Goal: Task Accomplishment & Management: Manage account settings

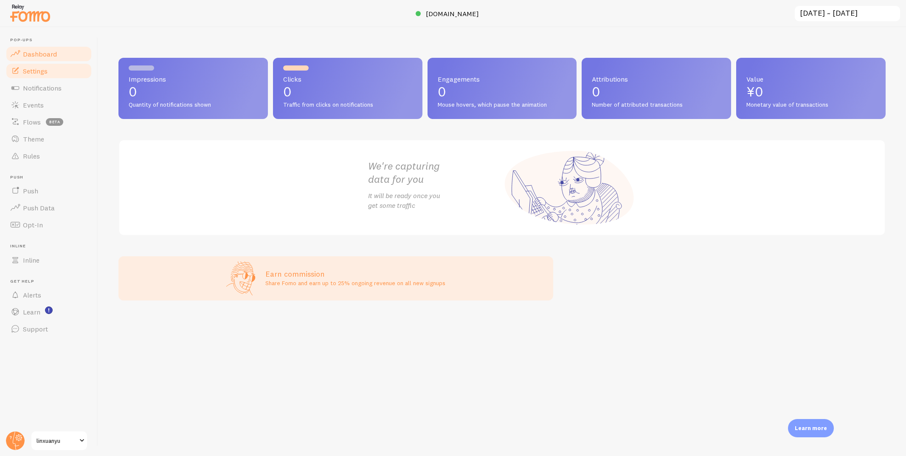
click at [64, 74] on link "Settings" at bounding box center [48, 70] width 87 height 17
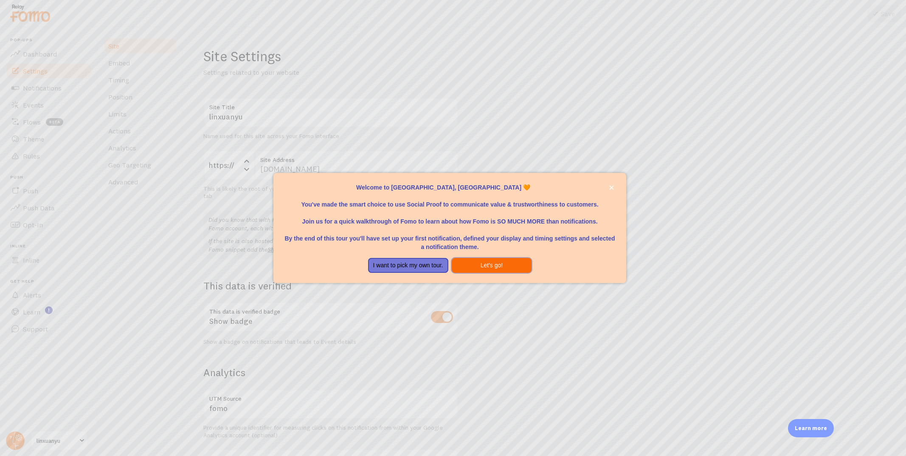
click at [489, 268] on button "Let's go!" at bounding box center [492, 265] width 80 height 15
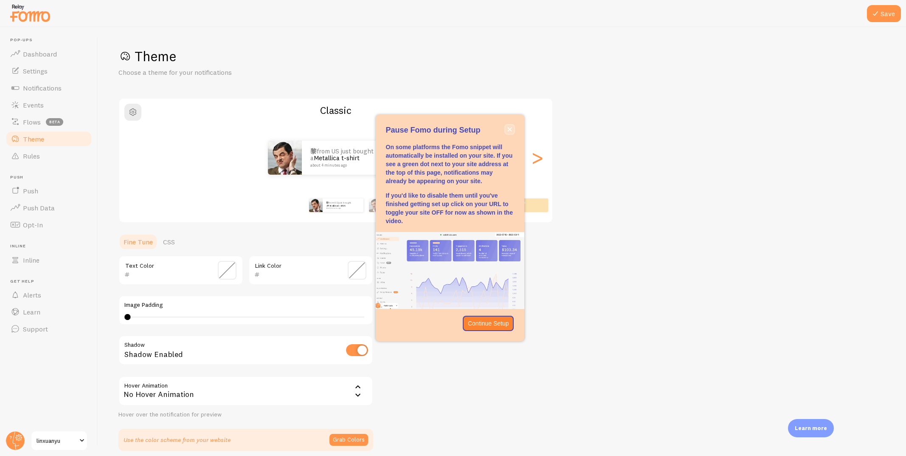
click at [512, 125] on button "close," at bounding box center [509, 129] width 9 height 9
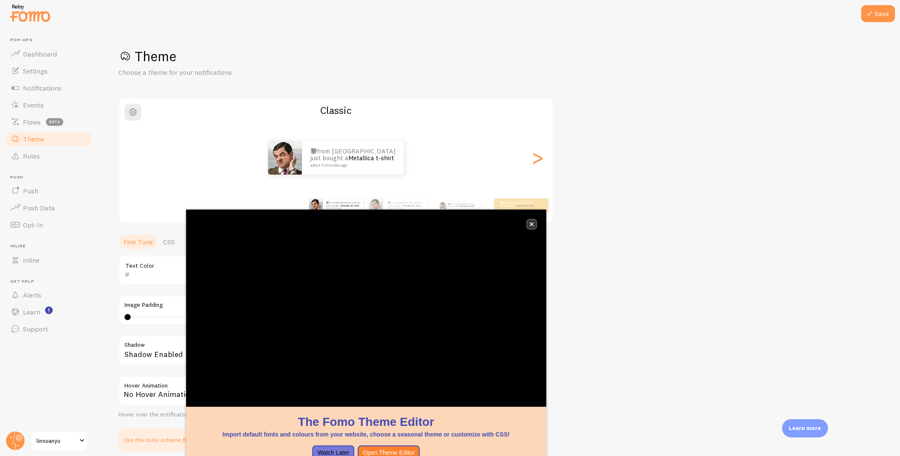
click at [528, 222] on button "close," at bounding box center [531, 224] width 9 height 9
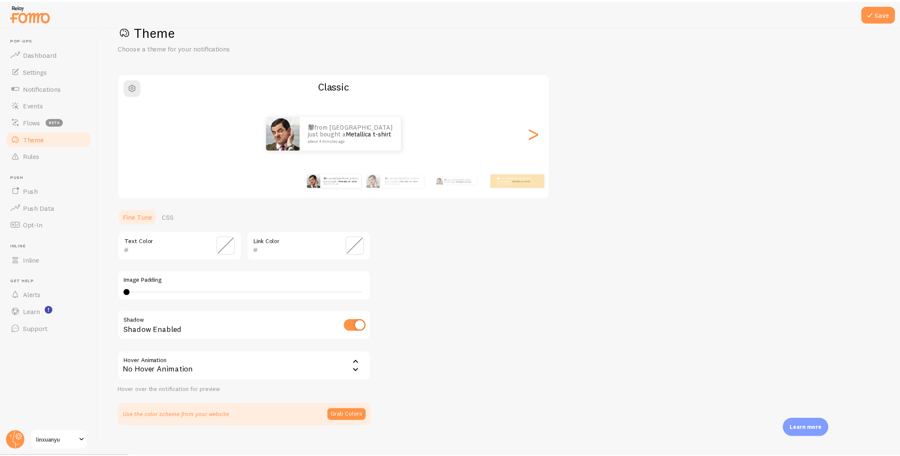
scroll to position [35, 0]
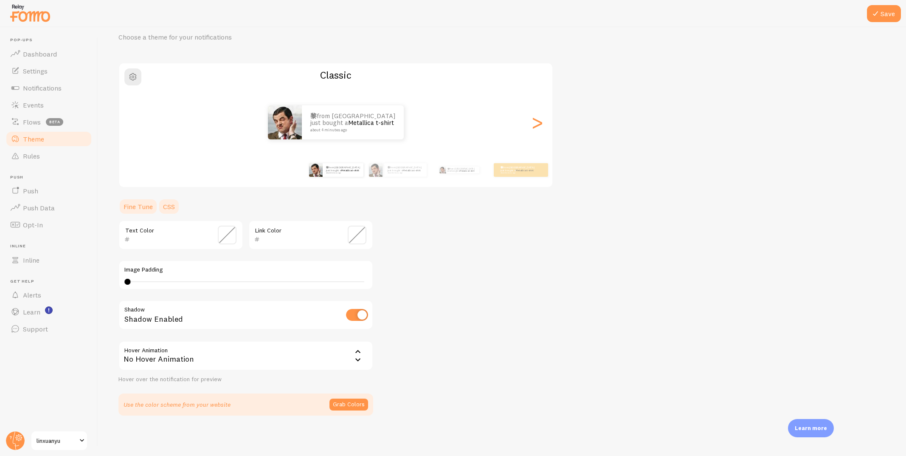
click at [167, 208] on link "CSS" at bounding box center [169, 206] width 22 height 17
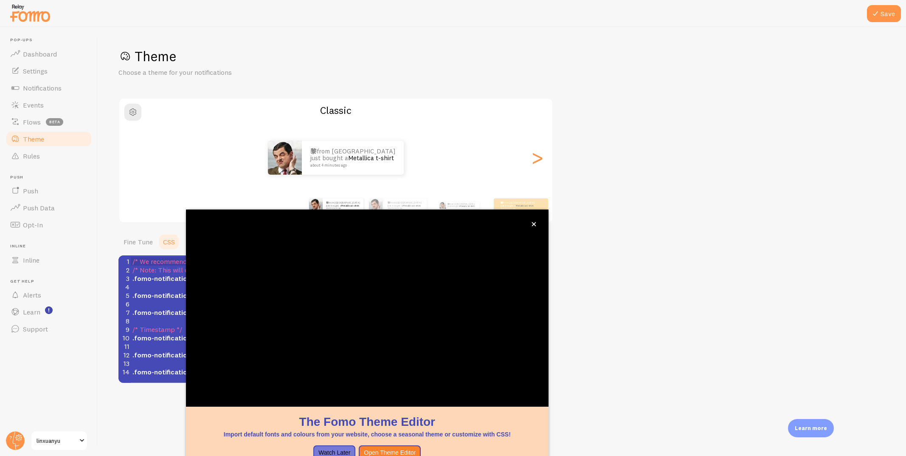
scroll to position [0, 0]
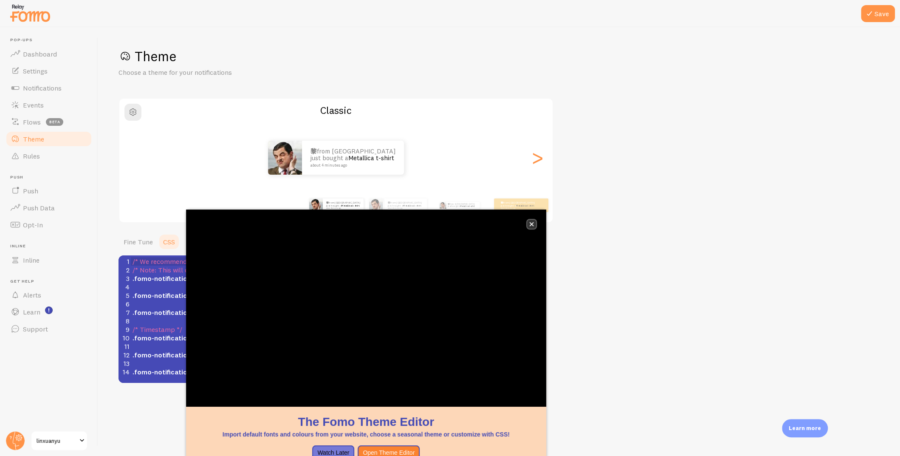
click at [533, 221] on button "close," at bounding box center [531, 224] width 9 height 9
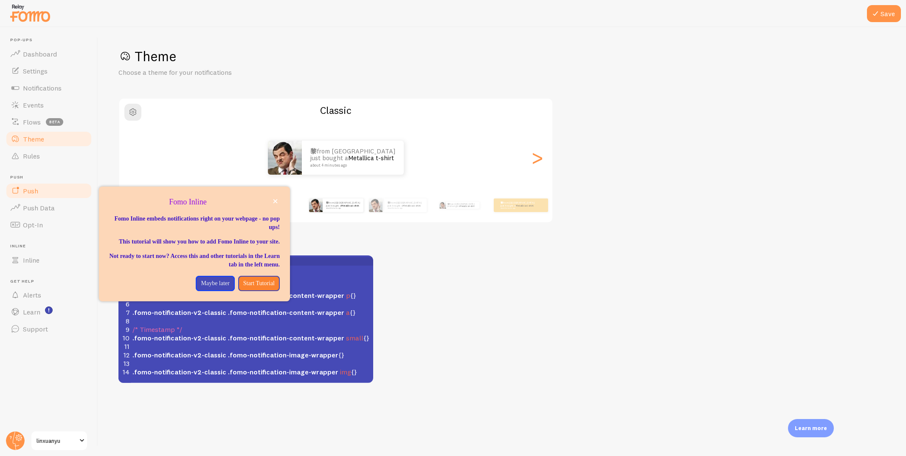
click at [45, 190] on link "Push" at bounding box center [48, 190] width 87 height 17
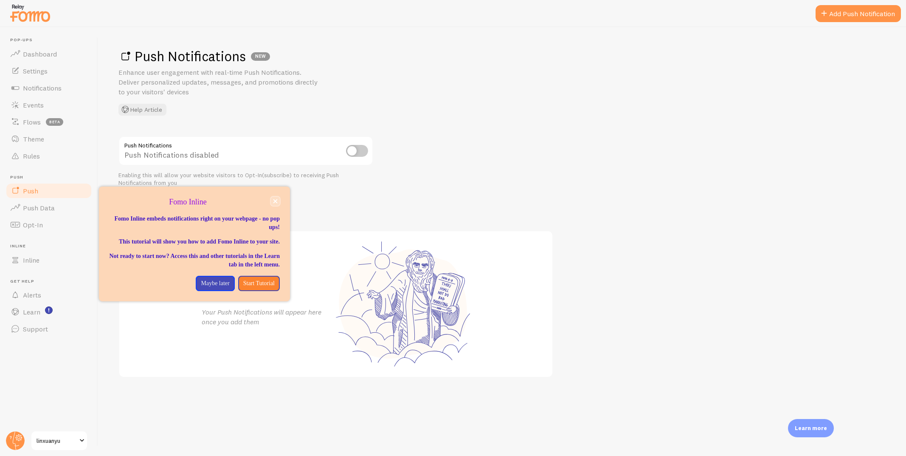
click at [275, 200] on icon "close," at bounding box center [276, 201] width 4 height 4
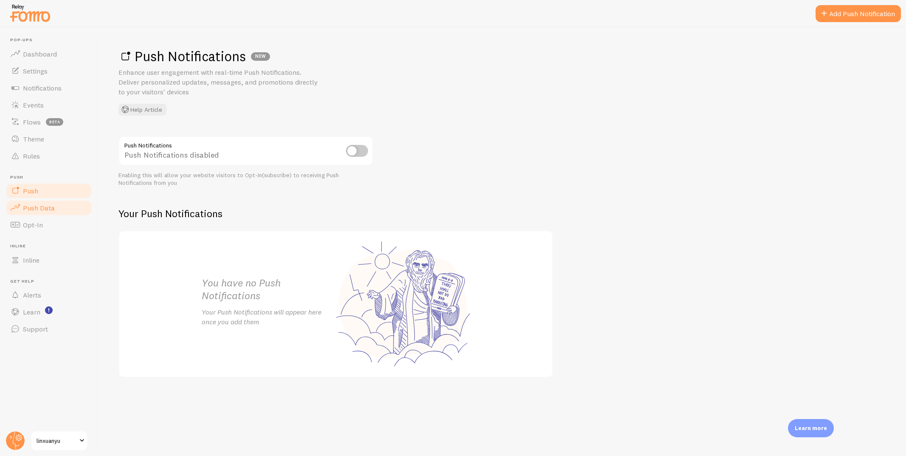
click at [41, 212] on link "Push Data" at bounding box center [48, 207] width 87 height 17
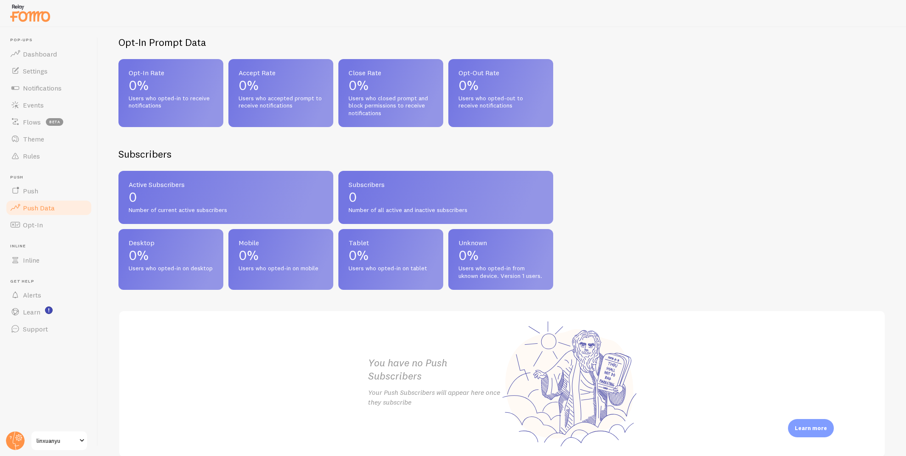
scroll to position [269, 0]
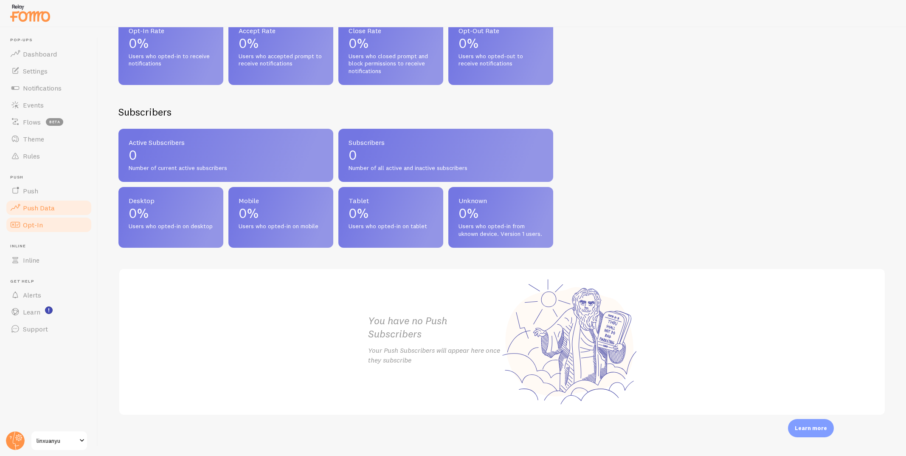
click at [46, 223] on link "Opt-In" at bounding box center [48, 224] width 87 height 17
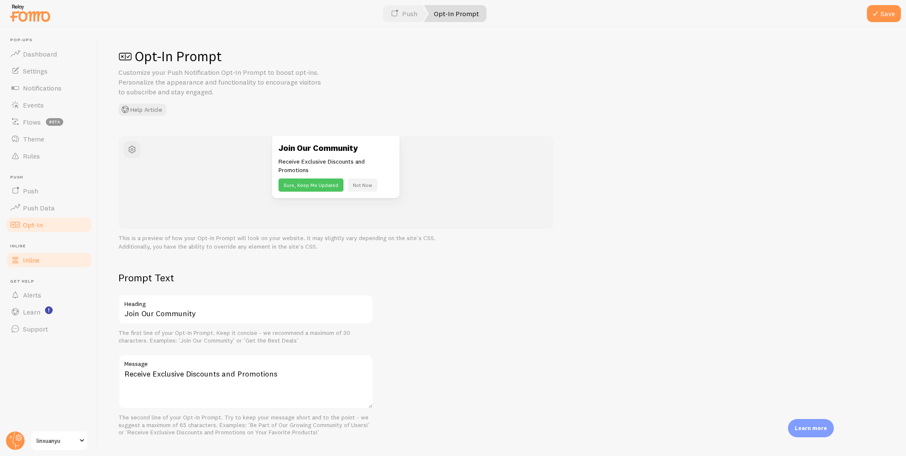
click at [44, 265] on link "Inline" at bounding box center [48, 259] width 87 height 17
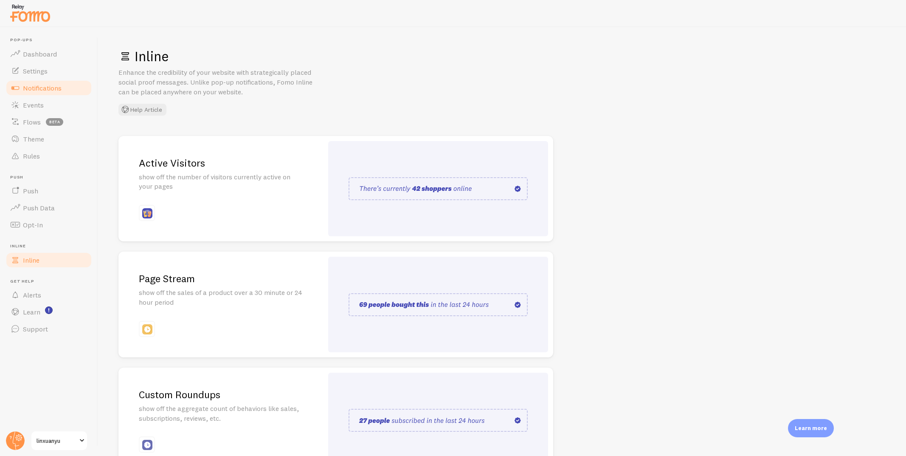
click at [59, 92] on link "Notifications" at bounding box center [48, 87] width 87 height 17
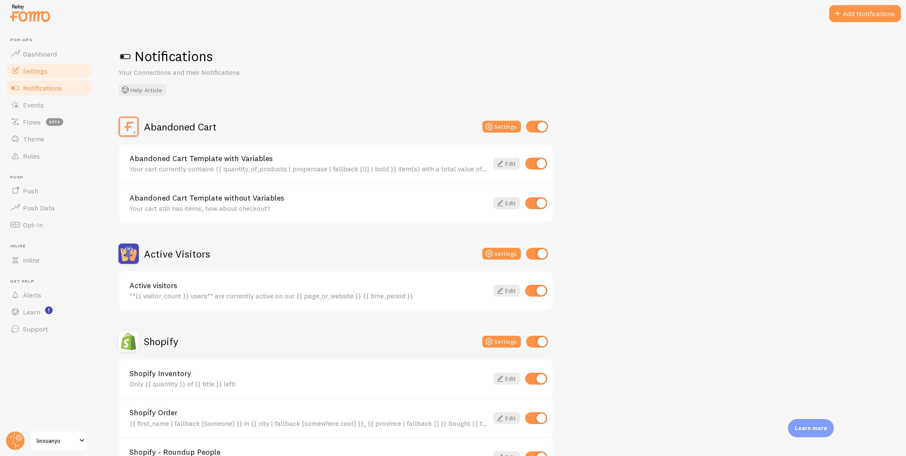
click at [64, 78] on link "Settings" at bounding box center [48, 70] width 87 height 17
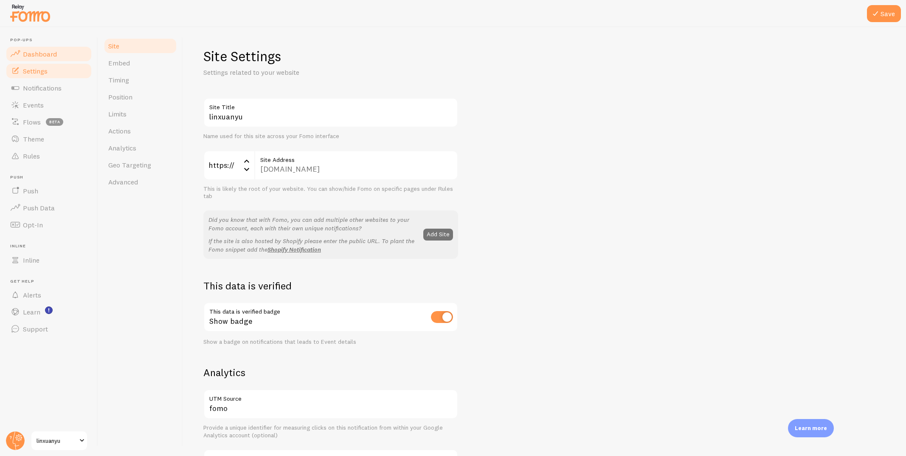
click at [61, 54] on link "Dashboard" at bounding box center [48, 53] width 87 height 17
click at [871, 17] on icon at bounding box center [876, 13] width 10 height 10
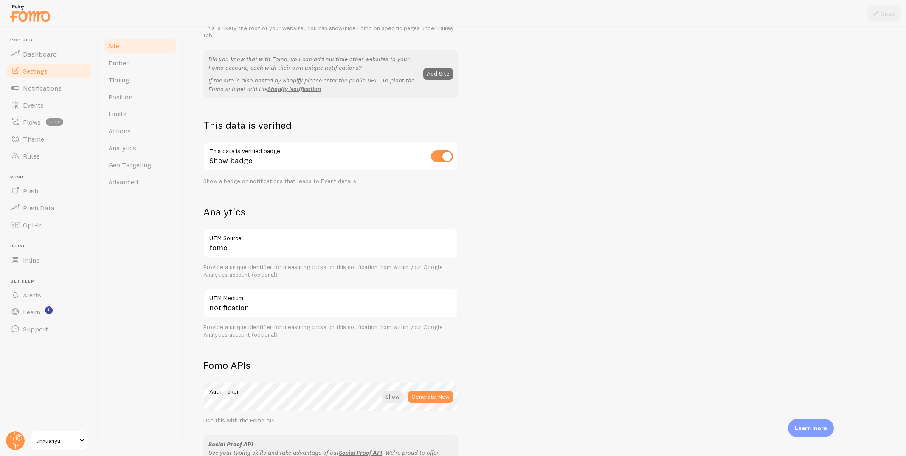
scroll to position [170, 0]
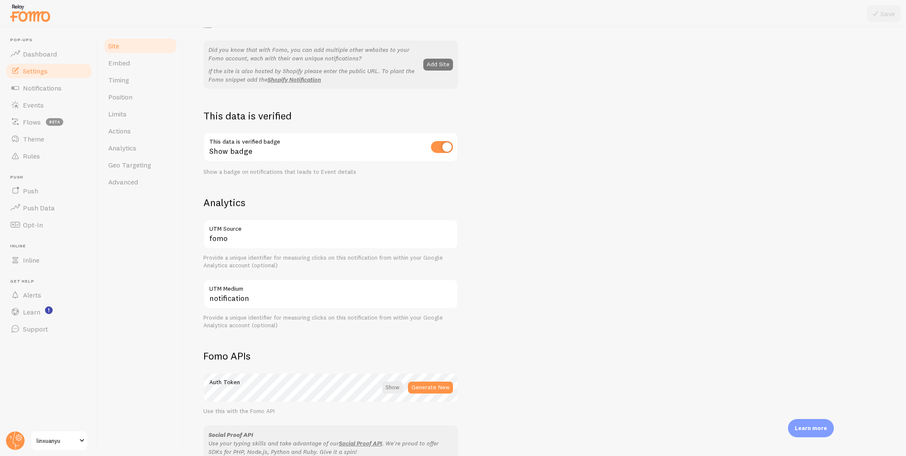
click at [443, 62] on button "Add Site" at bounding box center [438, 65] width 30 height 12
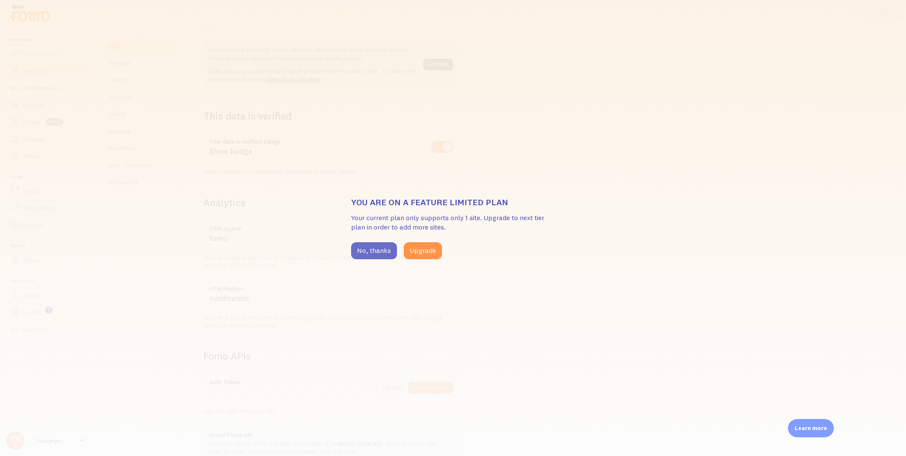
click at [381, 248] on button "No, thanks" at bounding box center [374, 250] width 46 height 17
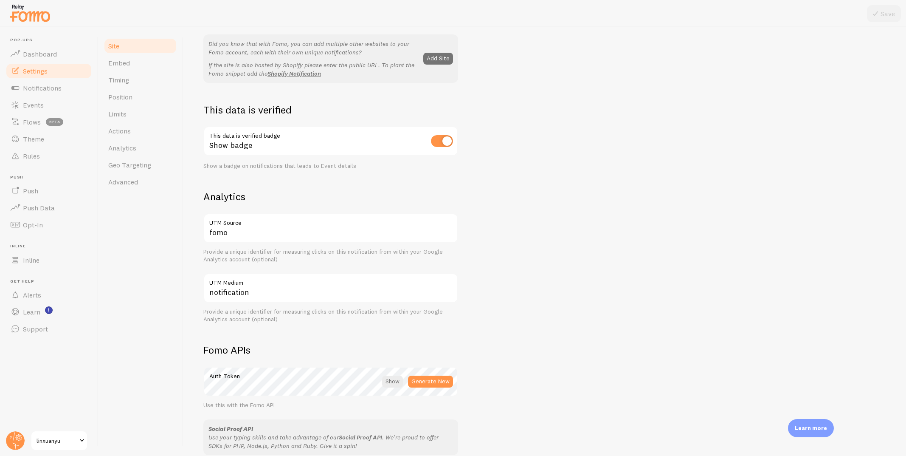
scroll to position [0, 0]
